Goal: Transaction & Acquisition: Subscribe to service/newsletter

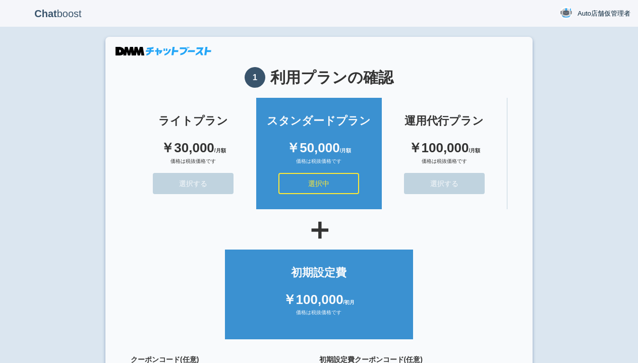
scroll to position [90, 0]
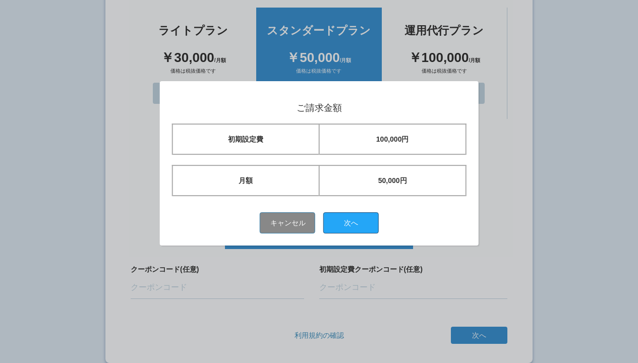
click at [355, 222] on button "次へ" at bounding box center [350, 222] width 55 height 21
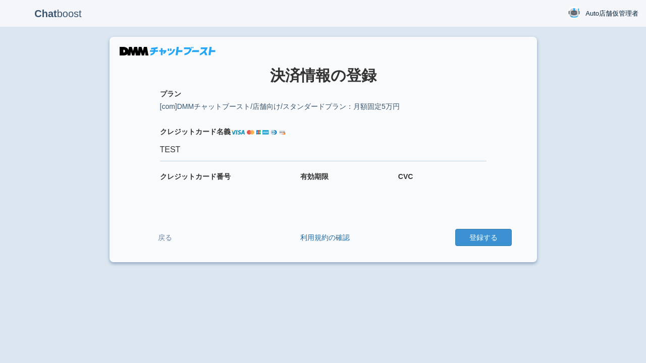
type input "TEST"
click at [483, 238] on button "登録する" at bounding box center [483, 237] width 56 height 17
